Goal: Contribute content: Contribute content

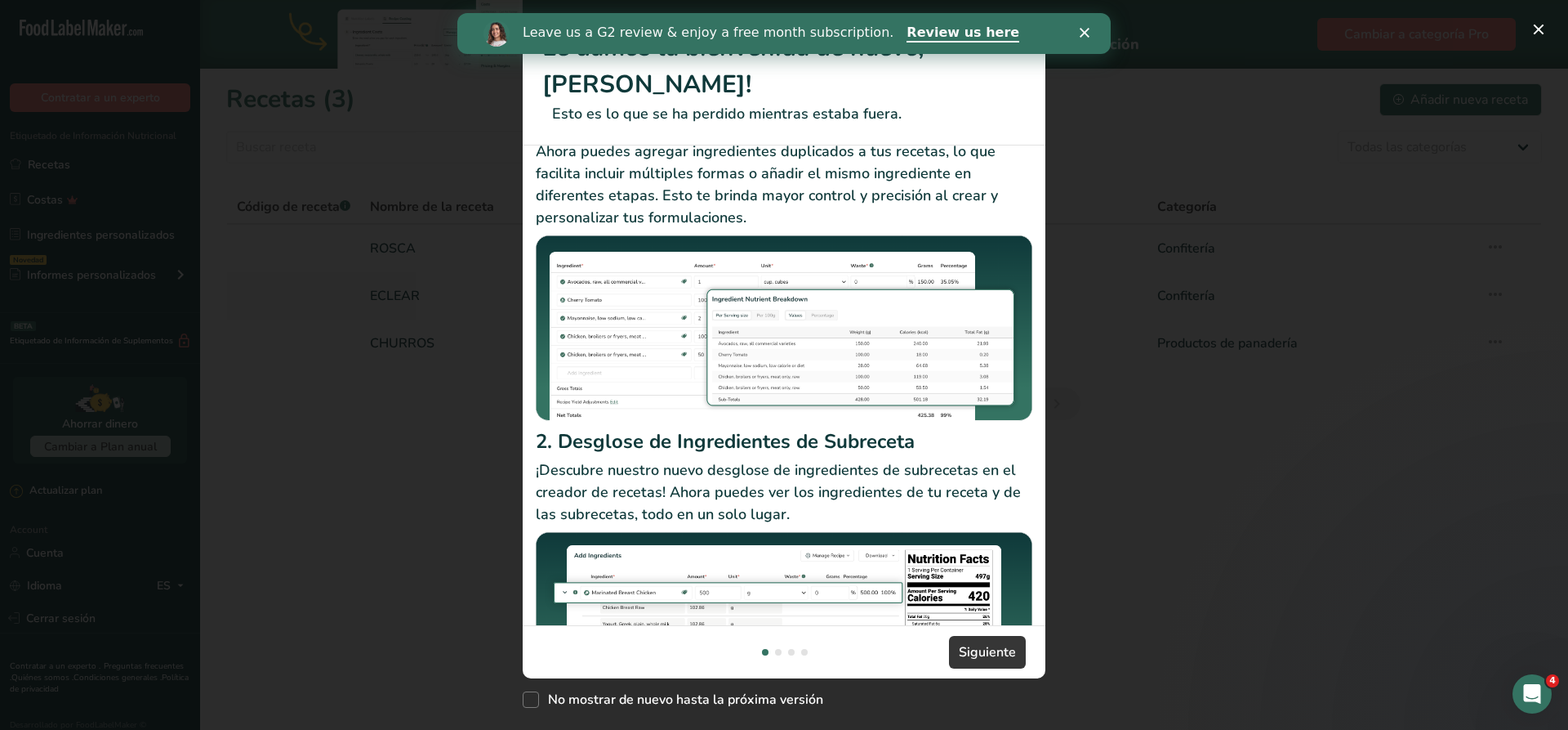
scroll to position [152, 0]
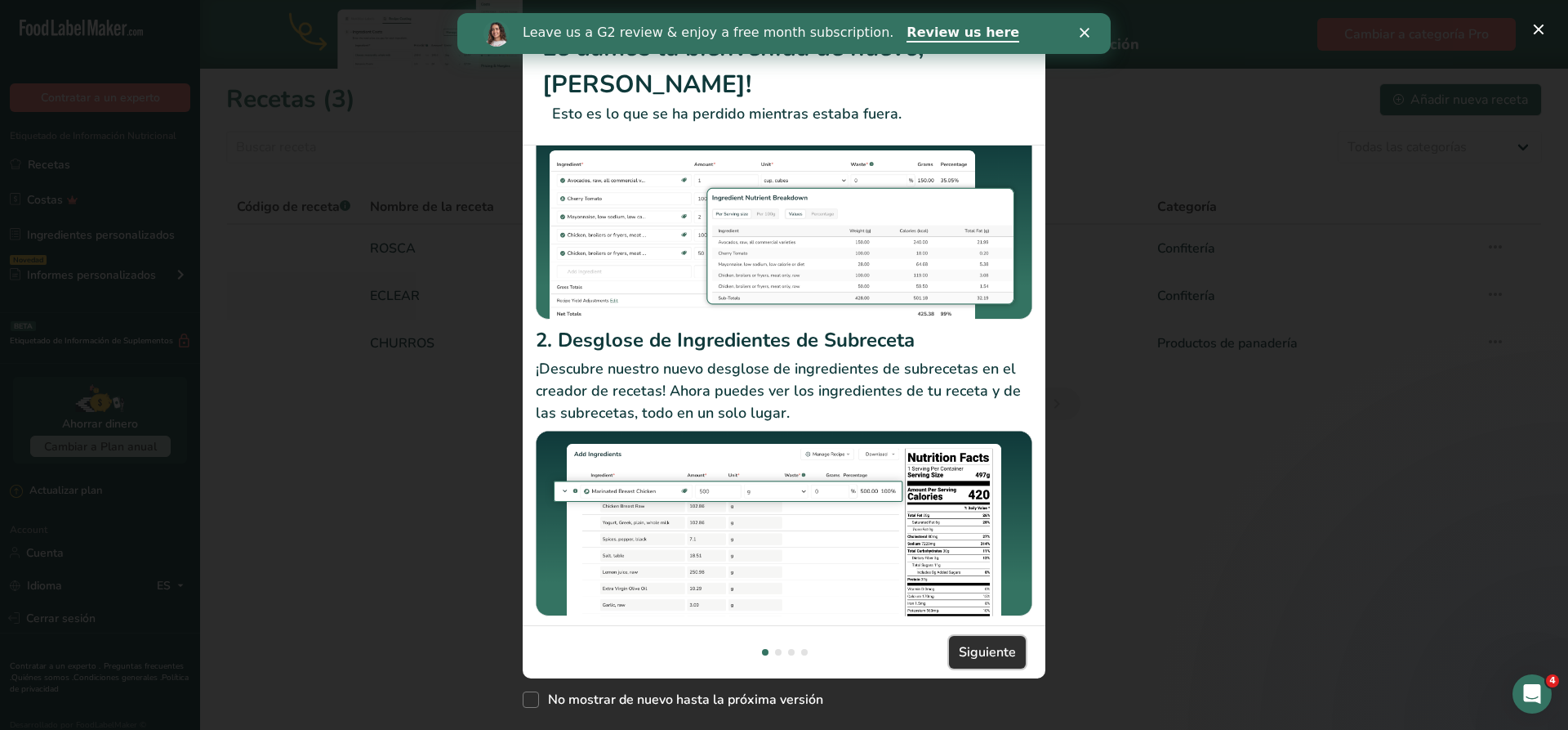
click at [973, 647] on span "Siguiente" at bounding box center [988, 652] width 58 height 20
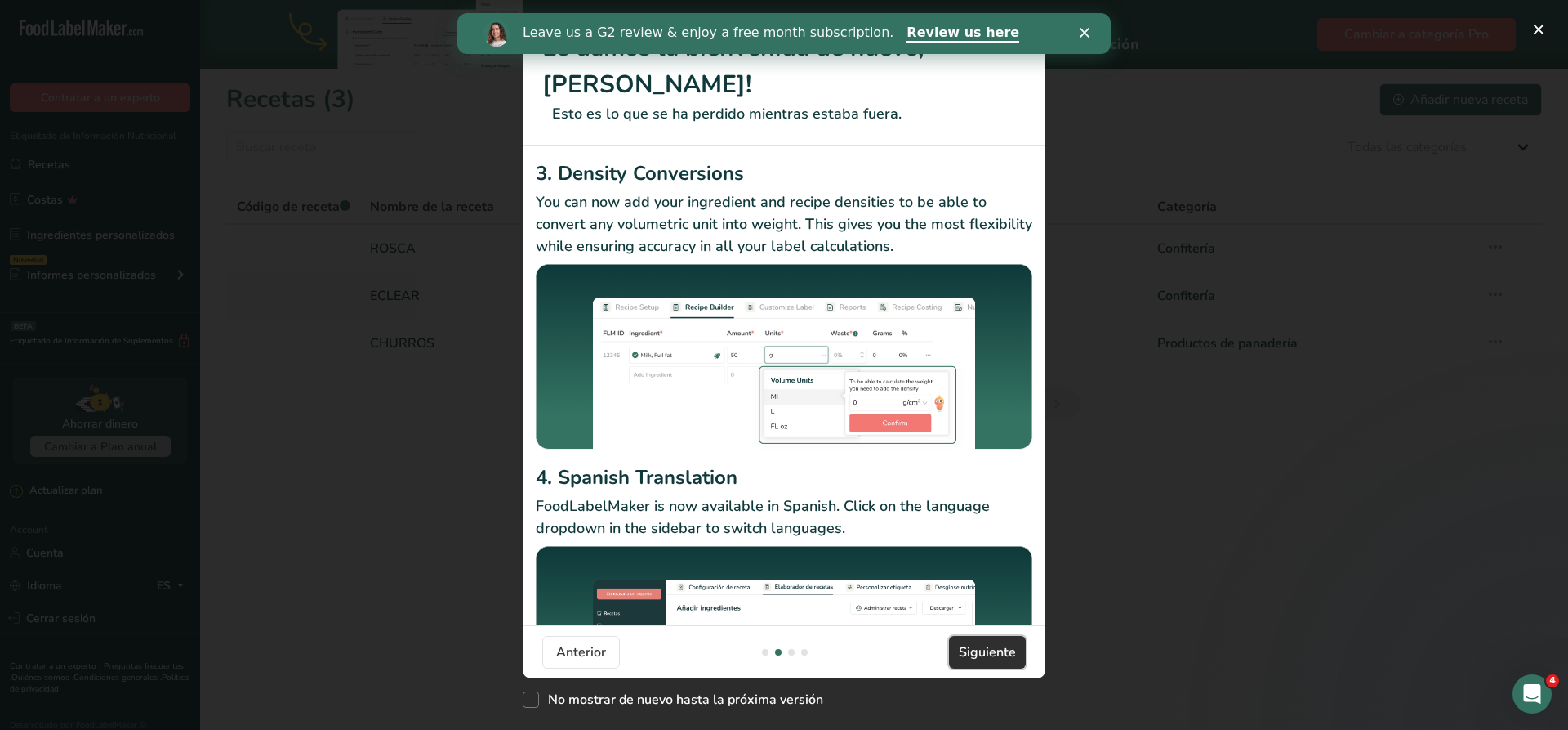
click at [992, 640] on button "Siguiente" at bounding box center [987, 652] width 76 height 33
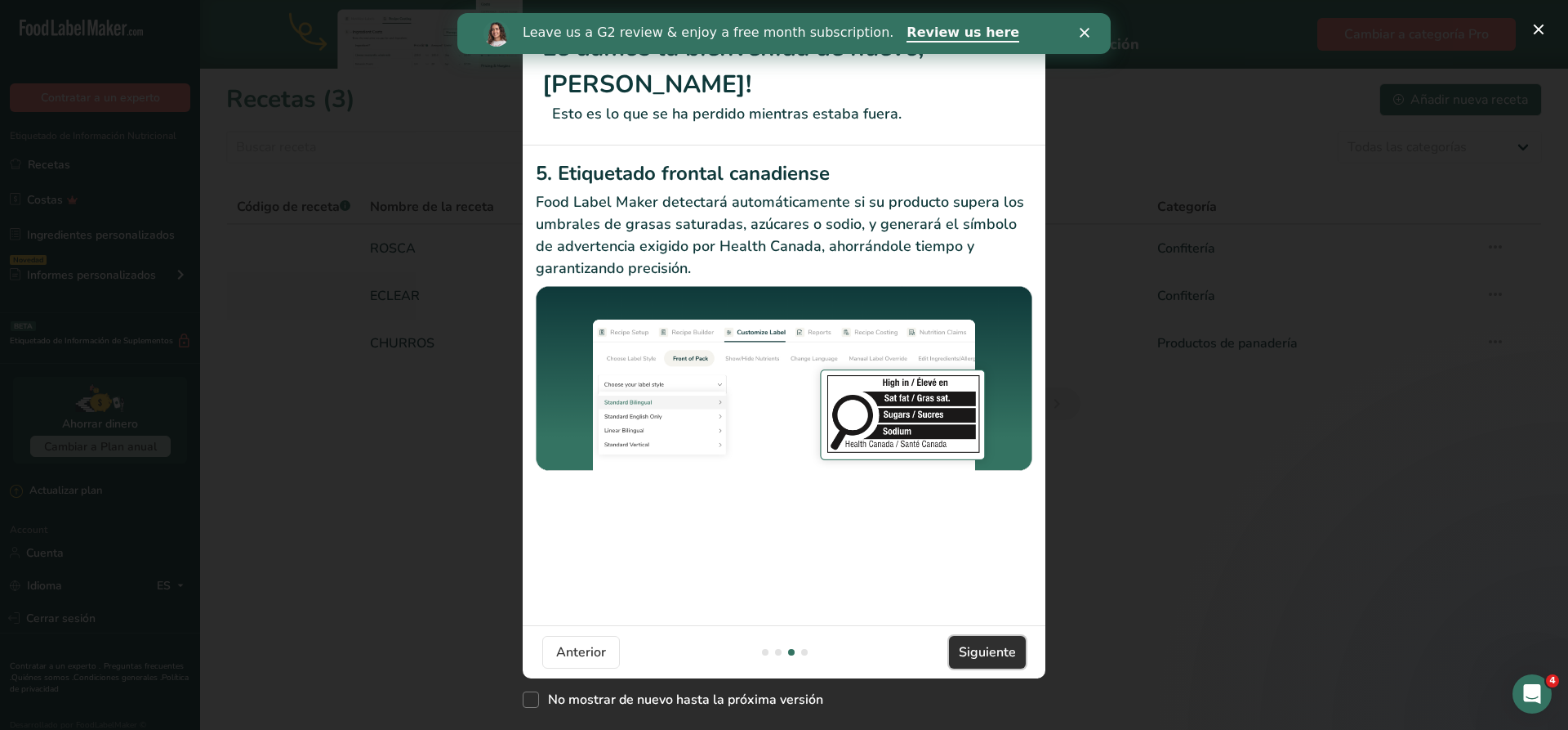
click at [992, 640] on button "Siguiente" at bounding box center [987, 652] width 76 height 33
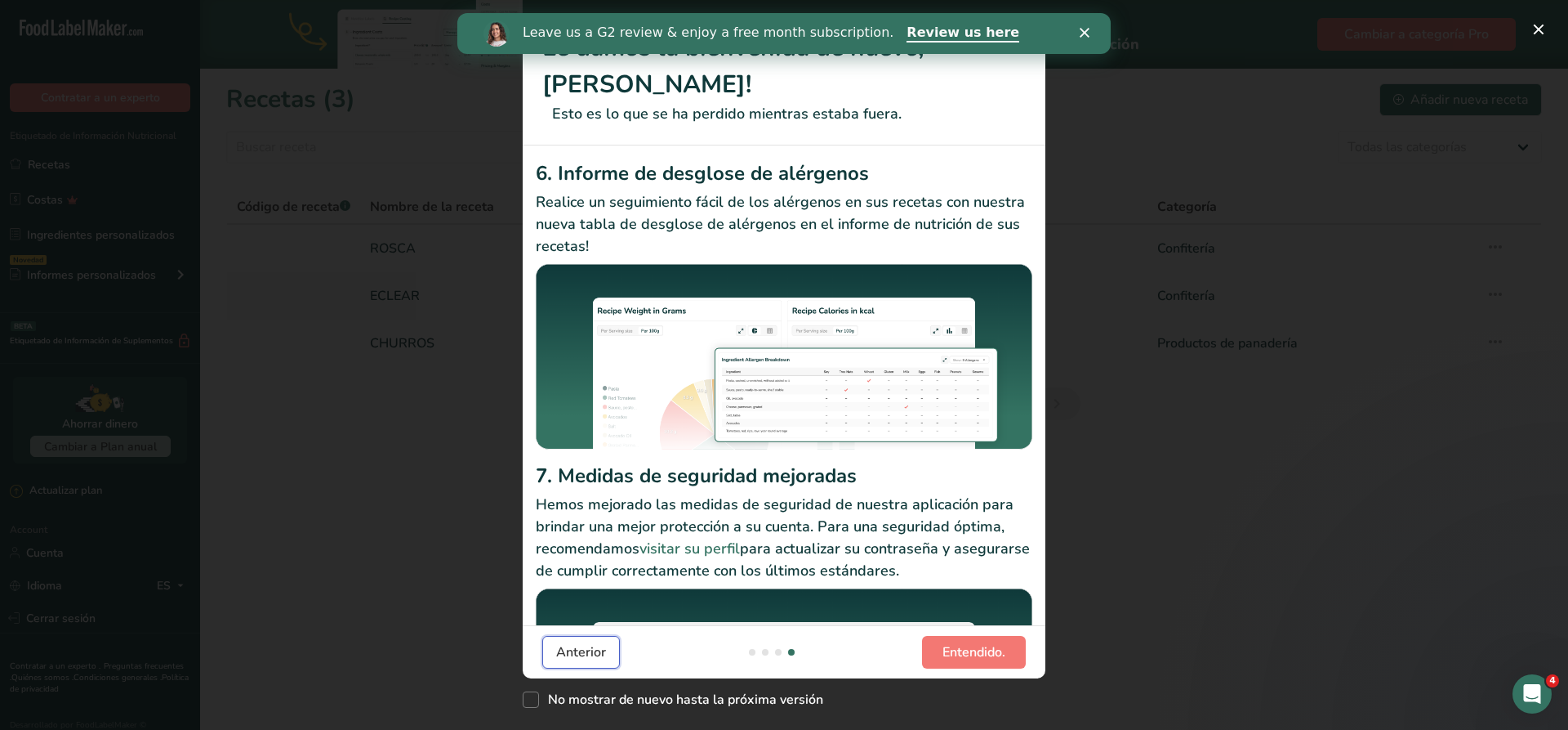
click at [573, 658] on span "Anterior" at bounding box center [581, 652] width 50 height 20
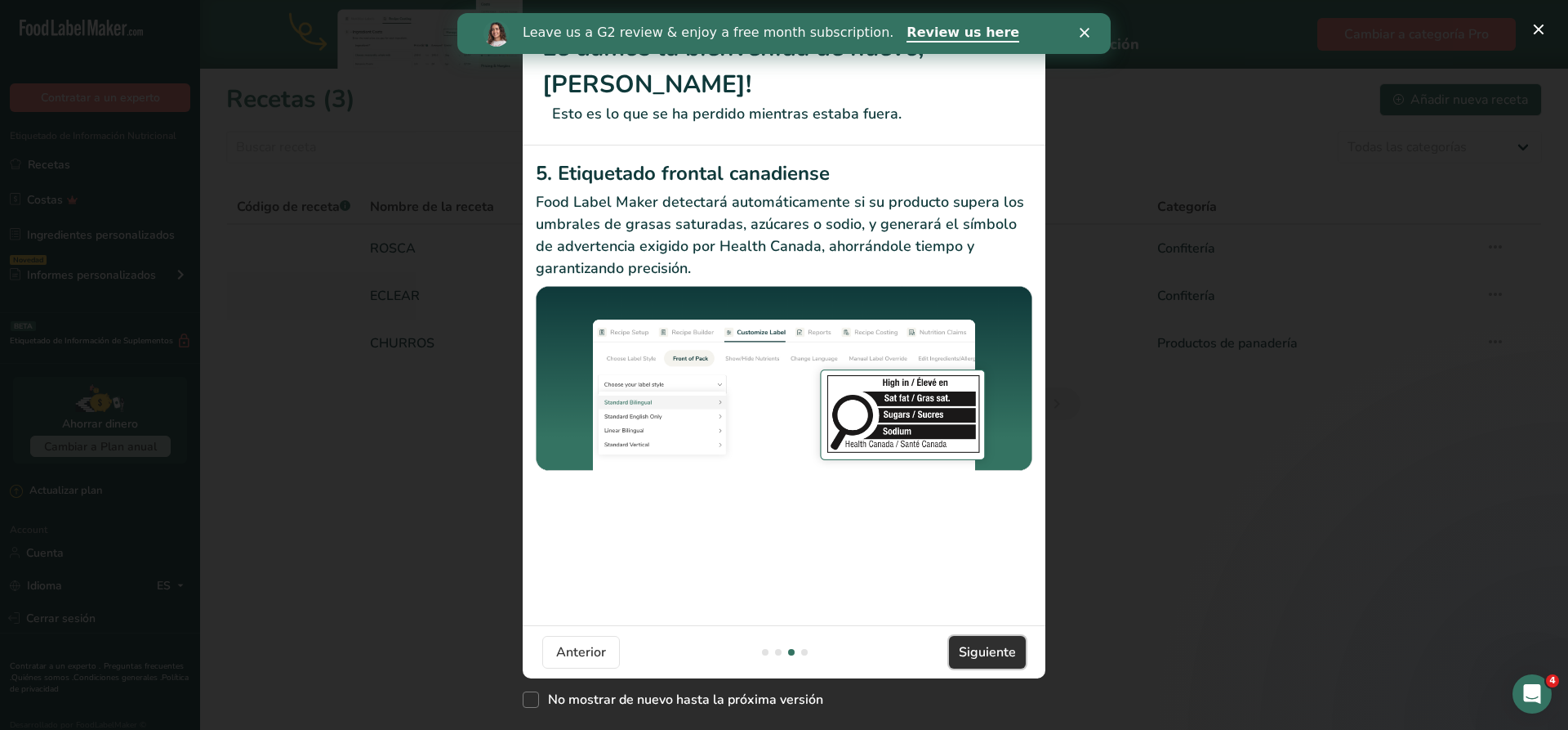
click at [992, 657] on span "Siguiente" at bounding box center [988, 652] width 58 height 20
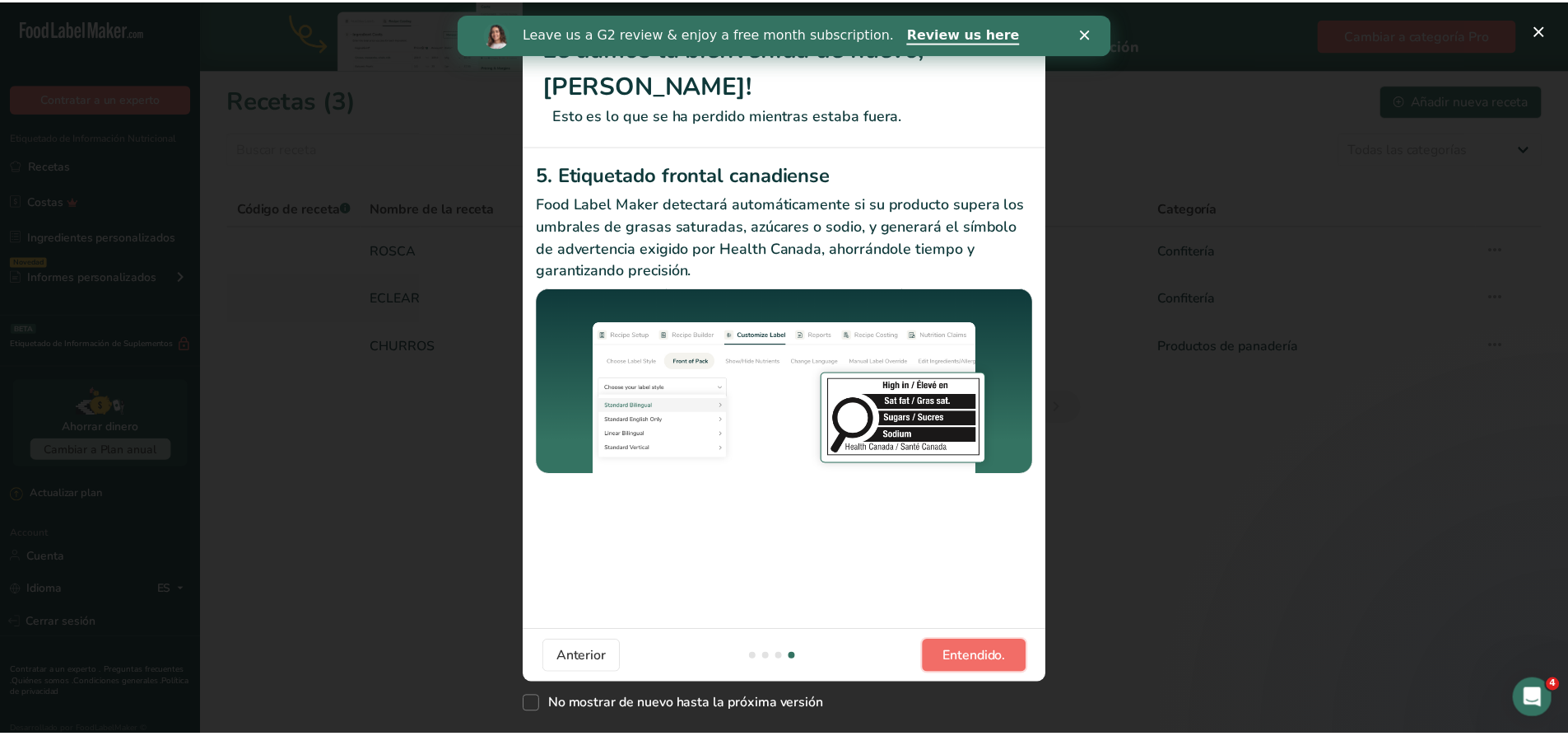
scroll to position [0, 1580]
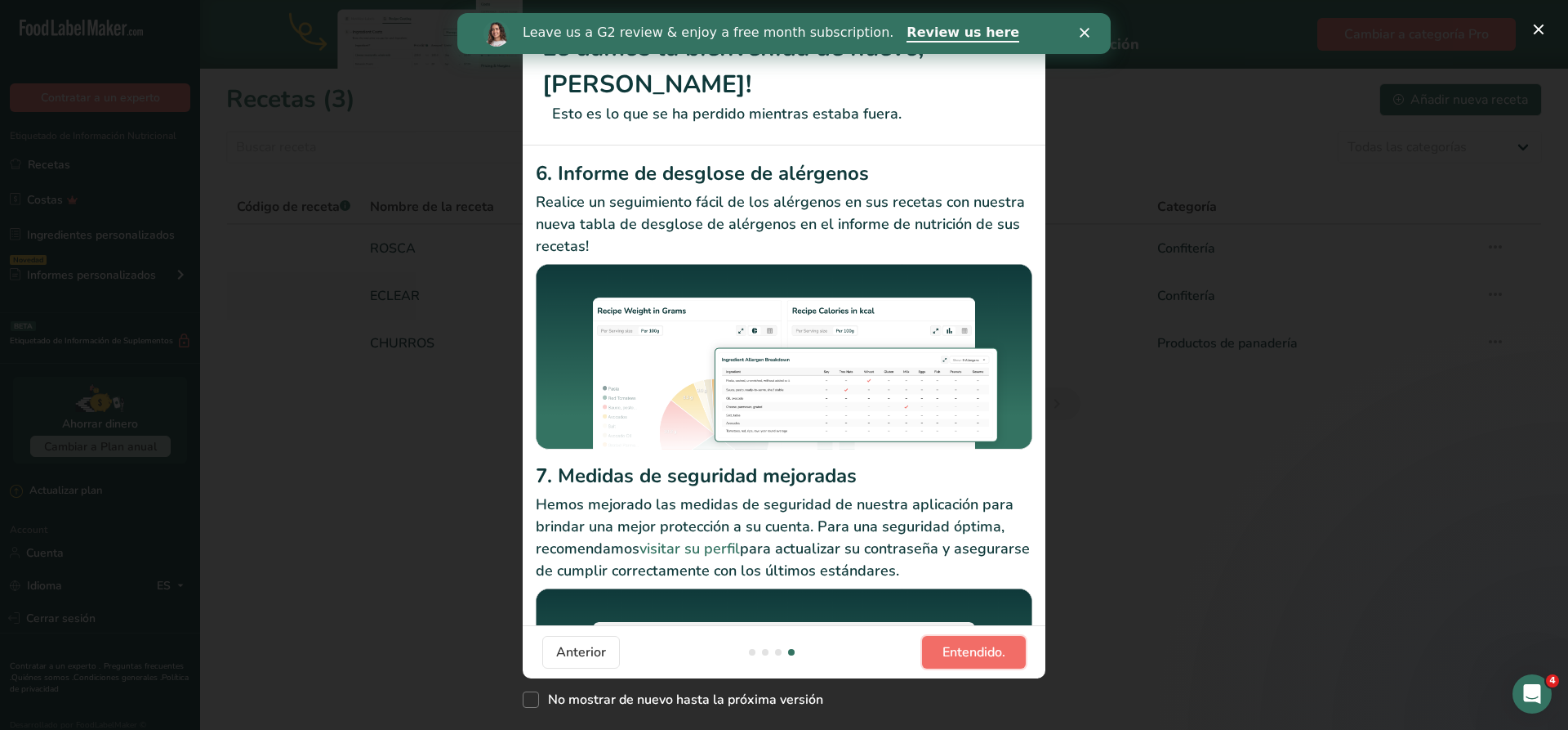
click at [992, 657] on span "Entendido." at bounding box center [974, 652] width 63 height 20
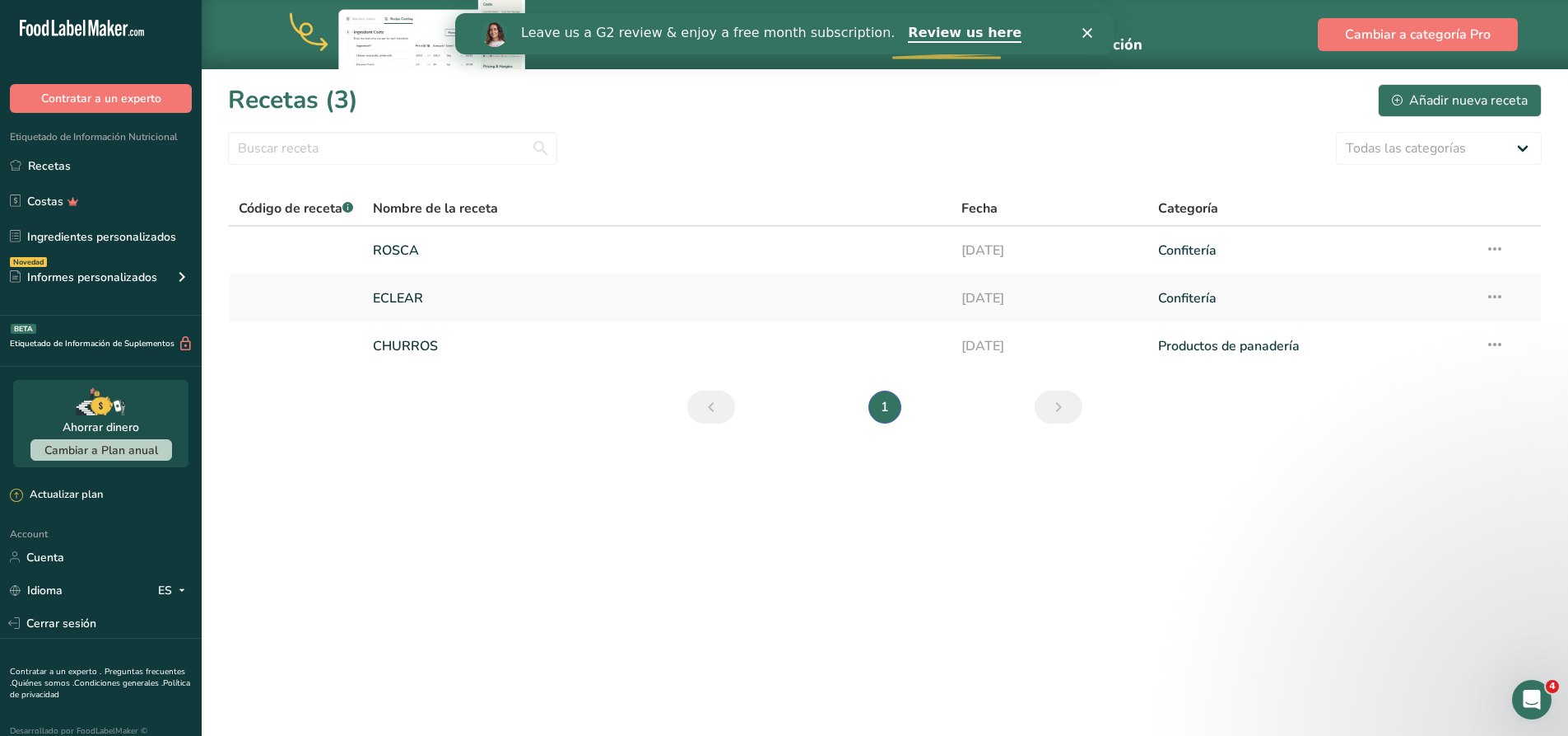
click at [1157, 570] on main "Cambiar a categoría Pro Pruebe nuestra nueva calculadora de costes de receta .a…" at bounding box center [784, 368] width 1568 height 736
click at [1482, 100] on div "Añadir nueva receta" at bounding box center [1460, 100] width 136 height 20
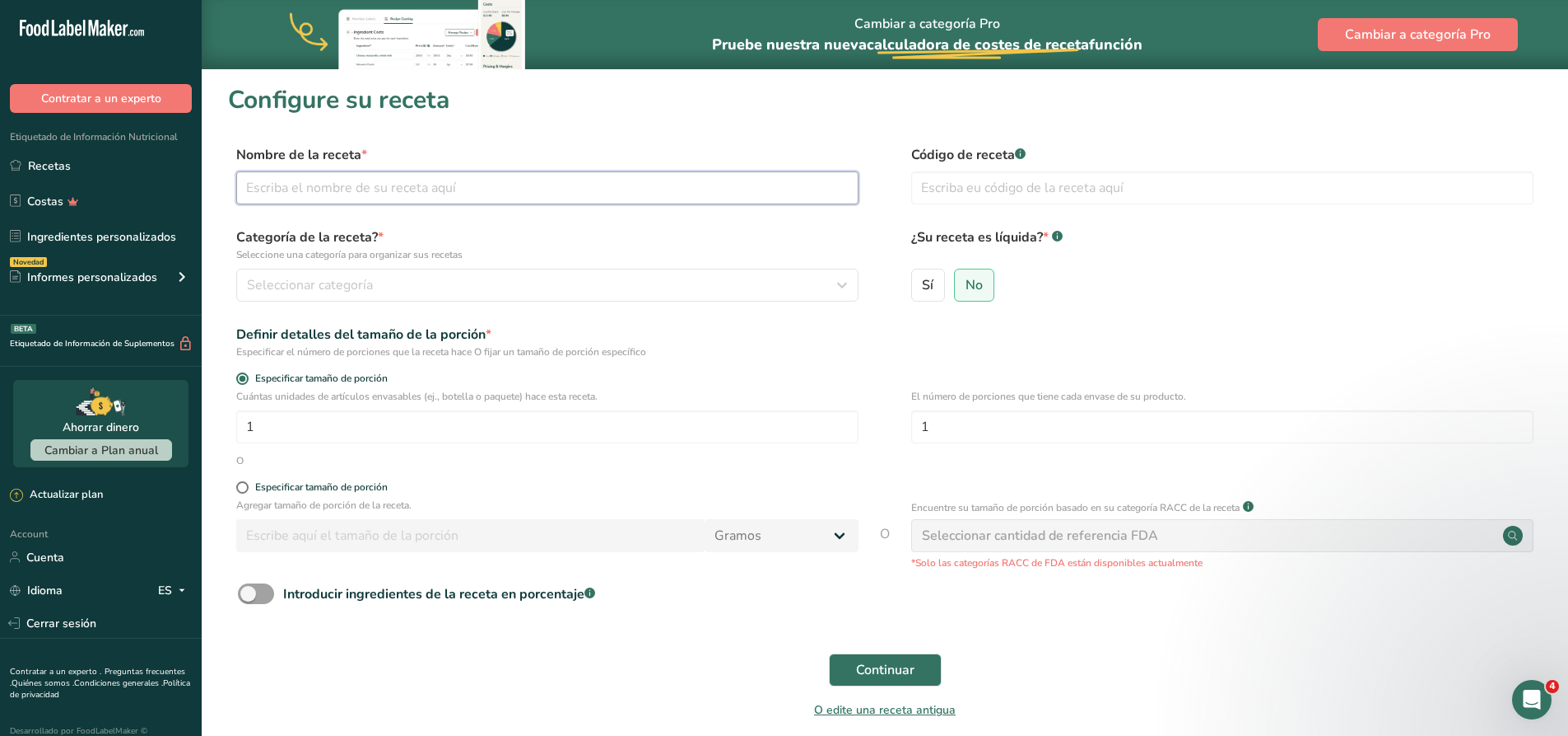
click at [505, 190] on input "text" at bounding box center [547, 188] width 622 height 33
